Goal: Transaction & Acquisition: Purchase product/service

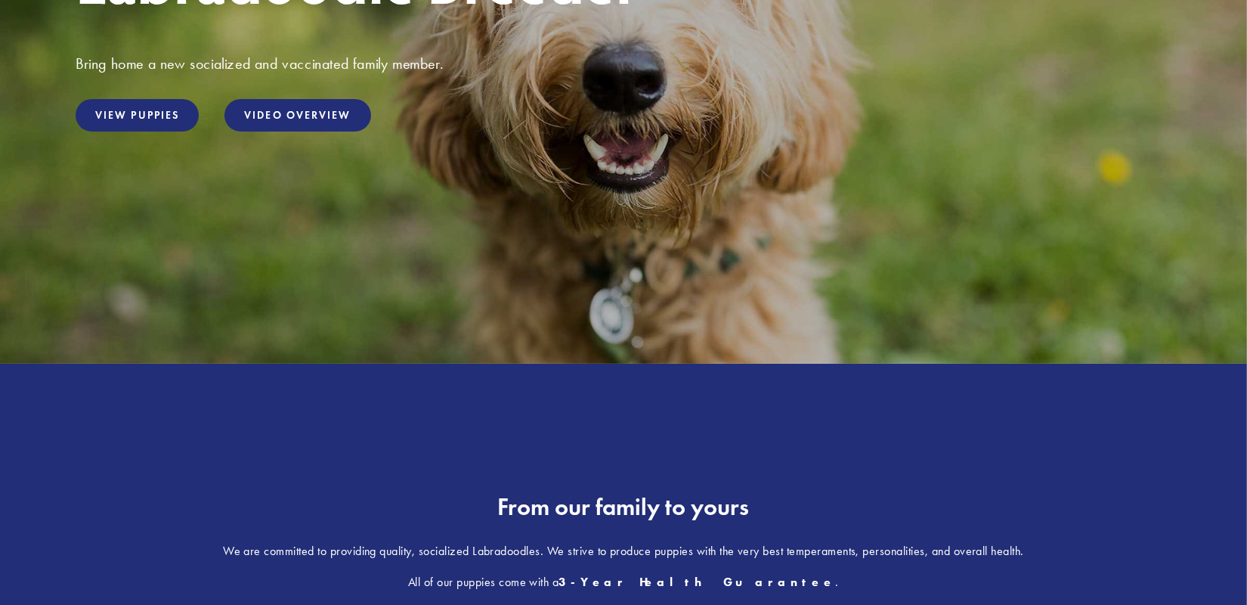
scroll to position [336, 0]
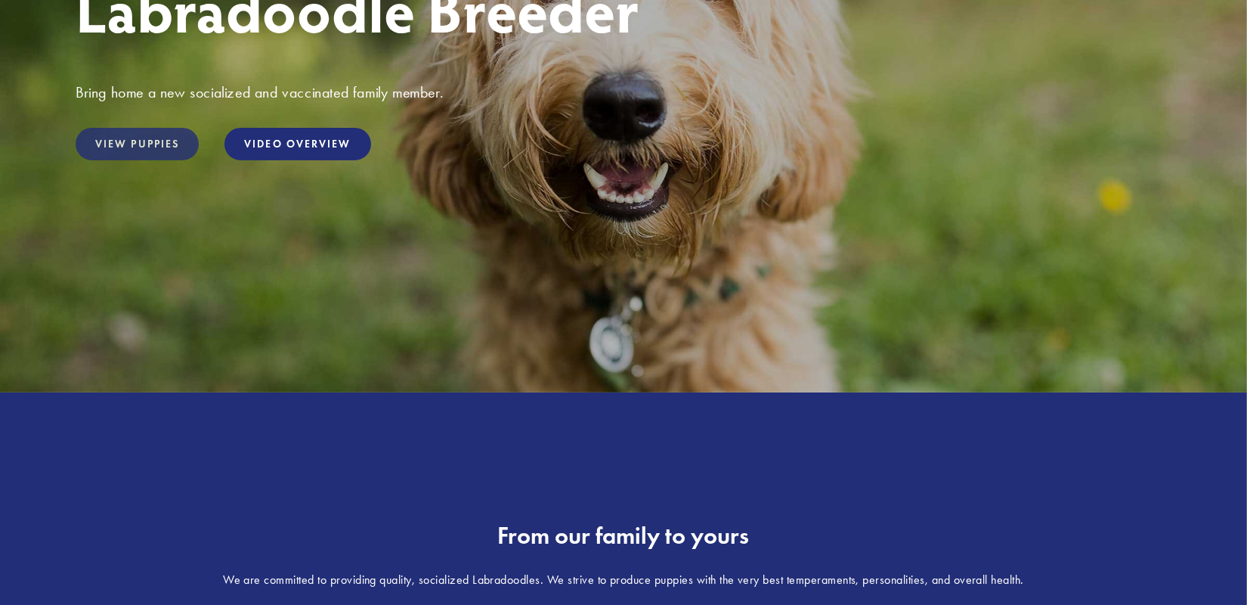
click at [147, 139] on link "View Puppies" at bounding box center [137, 144] width 123 height 33
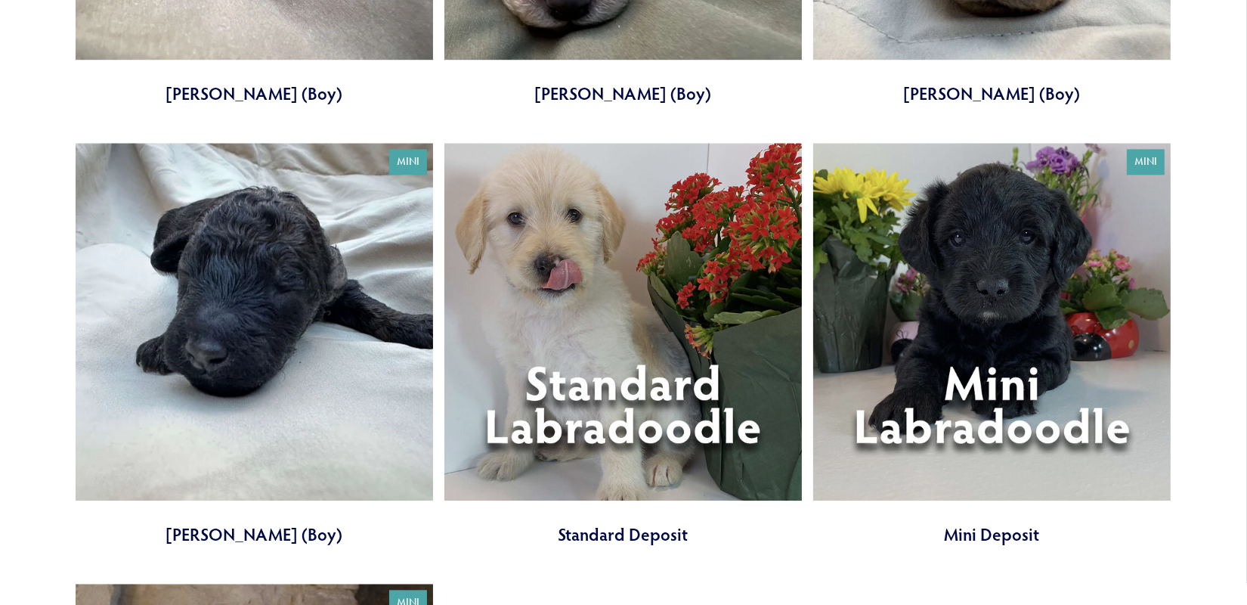
scroll to position [4452, 0]
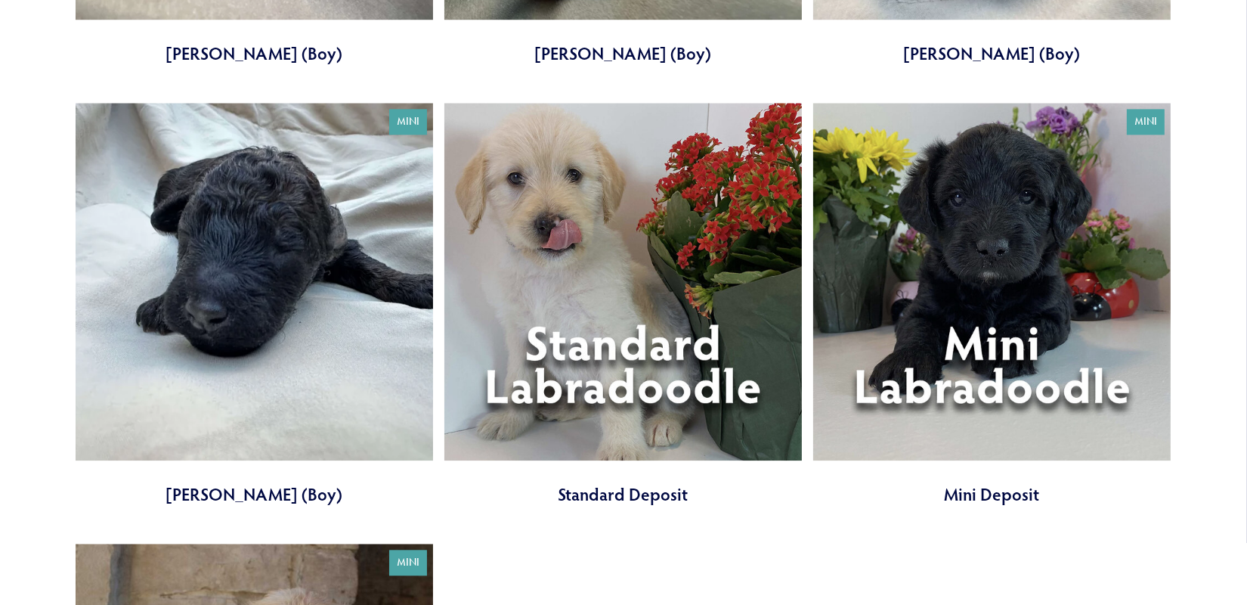
click at [987, 355] on link at bounding box center [992, 304] width 358 height 403
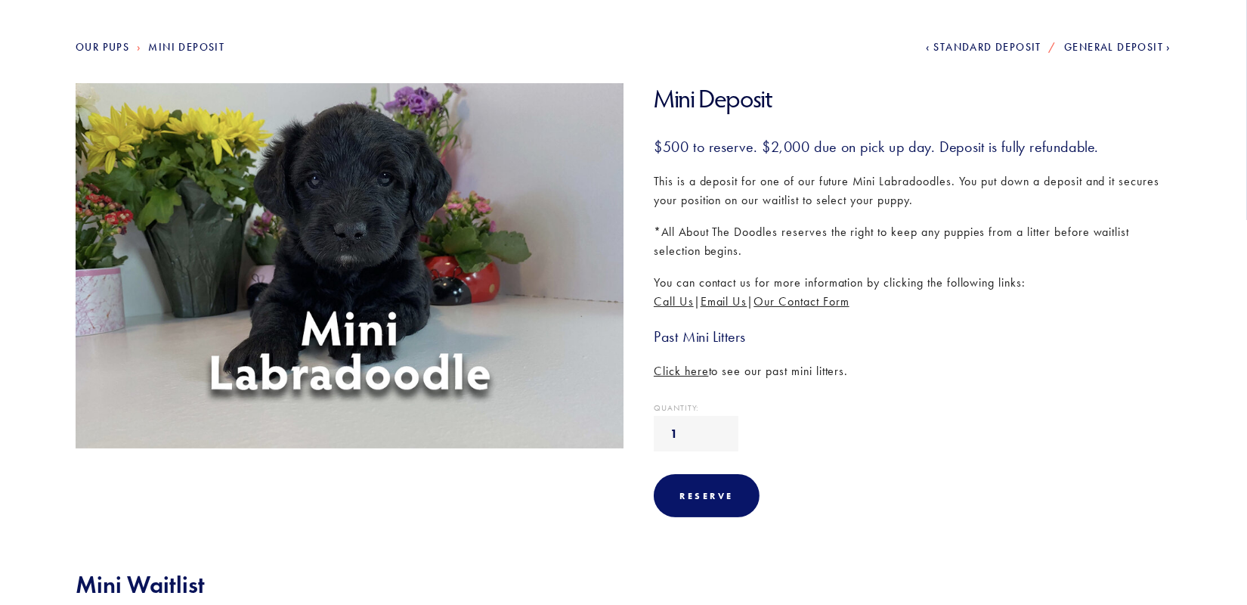
scroll to position [168, 0]
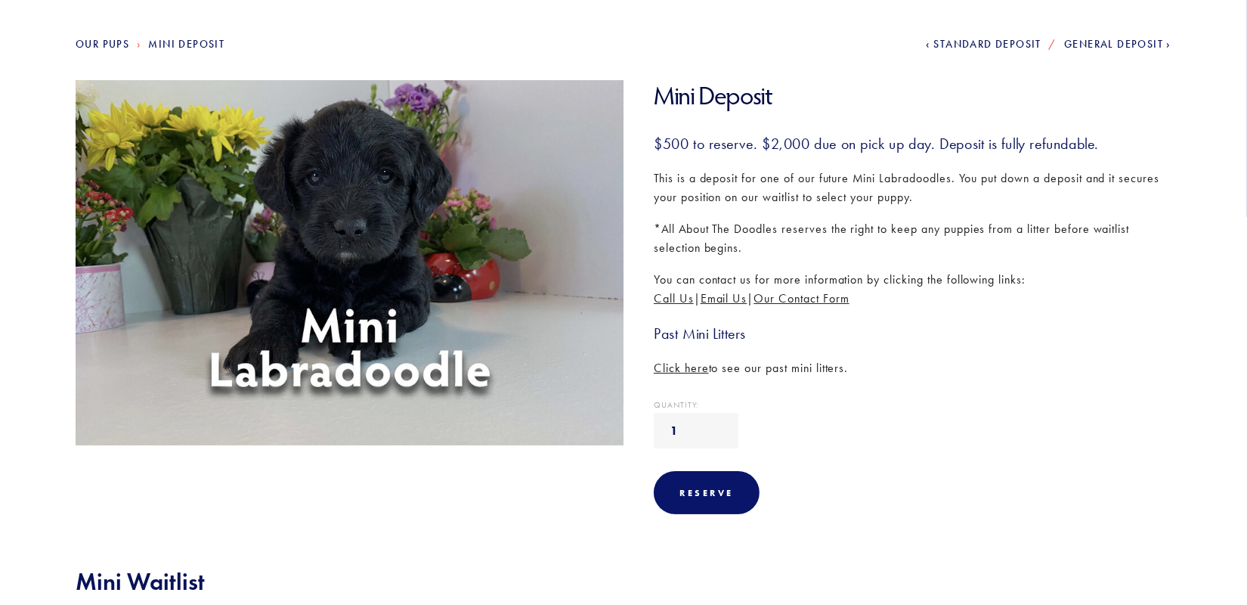
click at [681, 368] on span "Click here" at bounding box center [681, 368] width 55 height 14
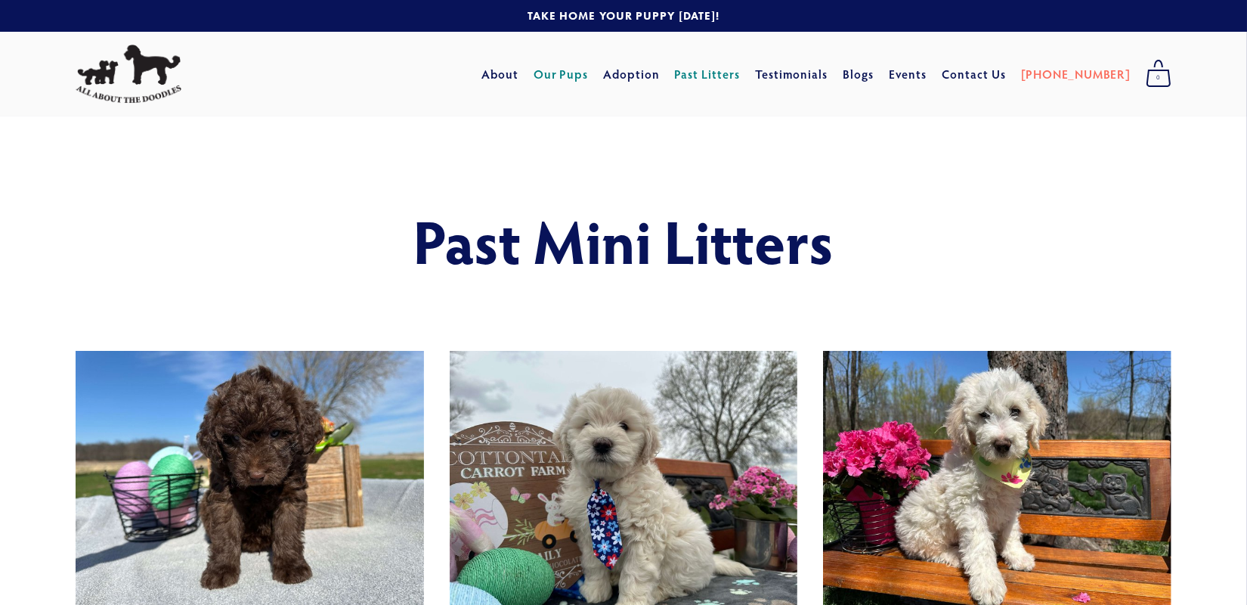
click at [589, 70] on link "Our Pups" at bounding box center [561, 73] width 55 height 27
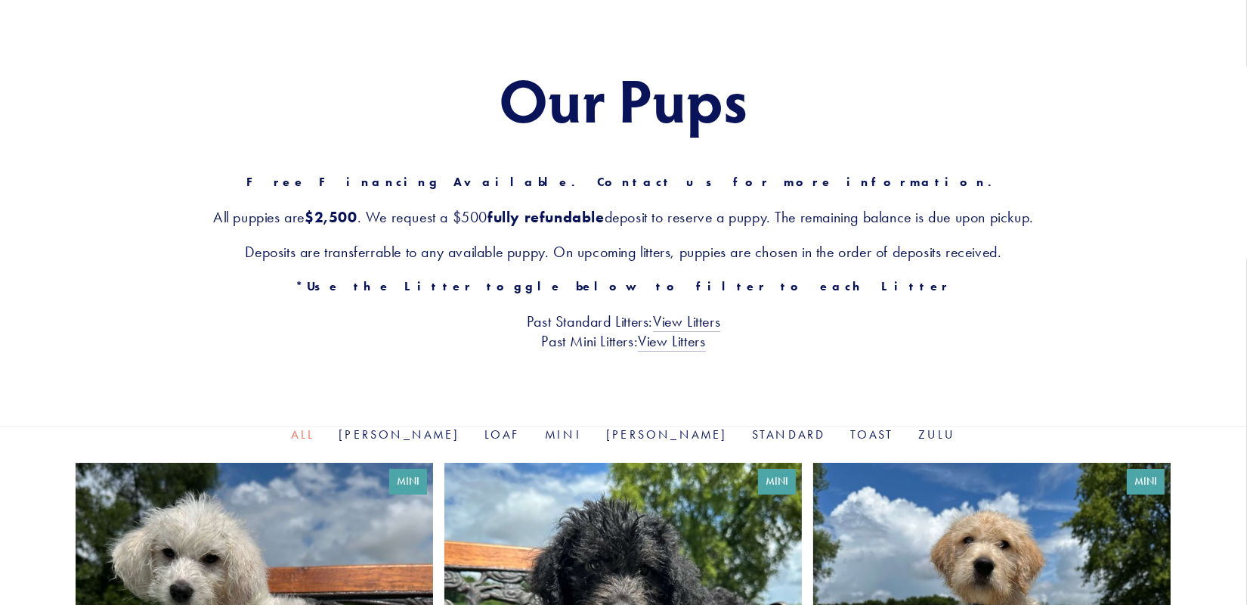
scroll to position [168, 0]
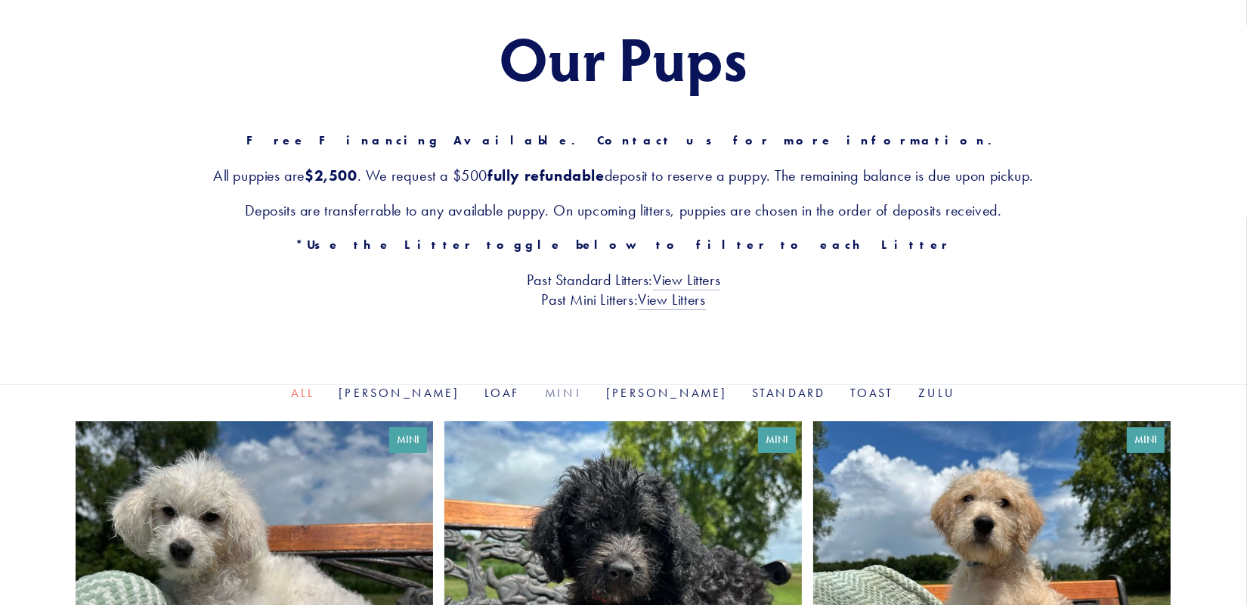
click at [572, 395] on link "Mini" at bounding box center [563, 393] width 37 height 14
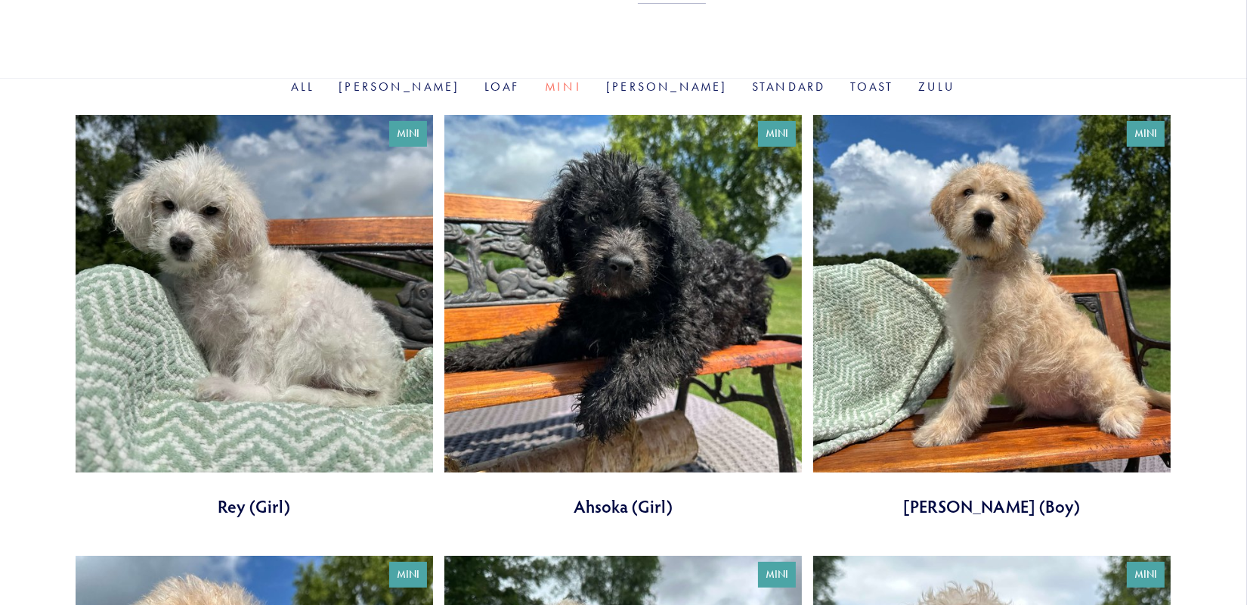
scroll to position [84, 0]
